Goal: Transaction & Acquisition: Subscribe to service/newsletter

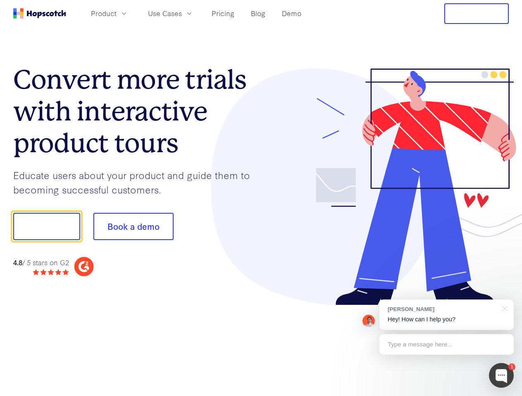
click at [261, 198] on div at bounding box center [385, 187] width 248 height 237
click at [116, 13] on span "Product" at bounding box center [104, 13] width 26 height 10
click at [182, 13] on span "Use Cases" at bounding box center [165, 13] width 34 height 10
click at [476, 14] on button "Free Trial" at bounding box center [476, 13] width 64 height 21
click at [46, 227] on button "Show me!" at bounding box center [46, 226] width 67 height 27
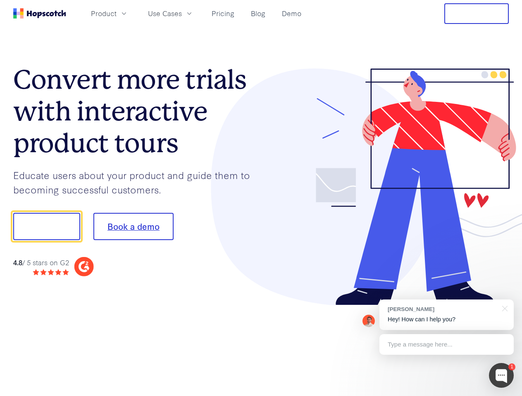
click at [133, 227] on button "Book a demo" at bounding box center [133, 226] width 80 height 27
click at [501, 376] on div at bounding box center [501, 375] width 25 height 25
click at [446, 315] on div "[PERSON_NAME] Hey! How can I help you?" at bounding box center [446, 315] width 134 height 31
click at [503, 308] on div at bounding box center [435, 225] width 155 height 275
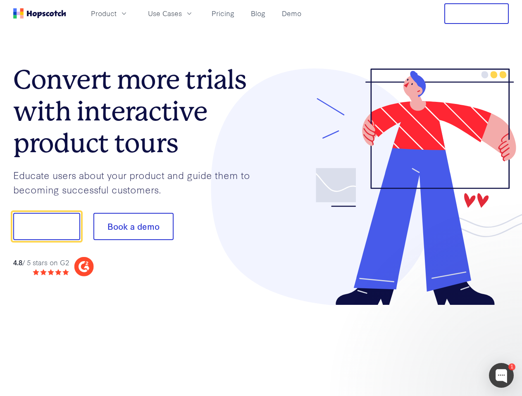
click at [446, 345] on div at bounding box center [435, 281] width 155 height 165
